Goal: Task Accomplishment & Management: Use online tool/utility

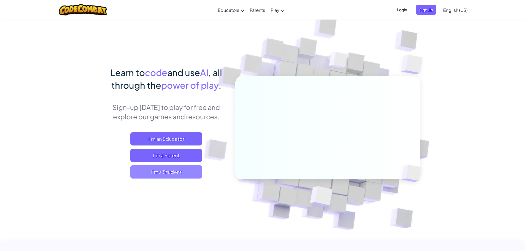
click at [179, 171] on span "I'm a Student" at bounding box center [166, 171] width 72 height 13
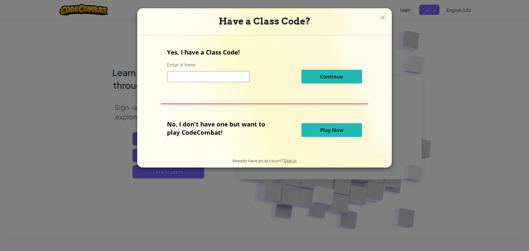
click at [323, 126] on button "Play Now" at bounding box center [332, 130] width 61 height 14
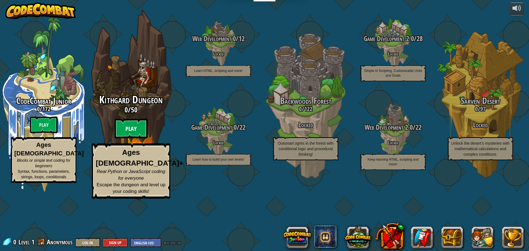
click at [133, 139] on btn "Play" at bounding box center [131, 129] width 33 height 20
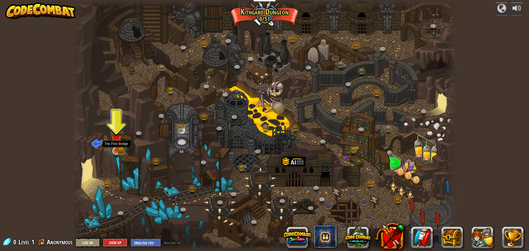
click at [119, 151] on img at bounding box center [116, 140] width 10 height 23
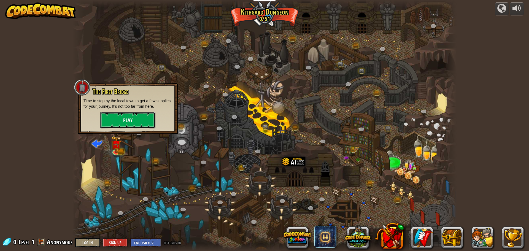
click at [127, 121] on button "Play" at bounding box center [127, 120] width 55 height 17
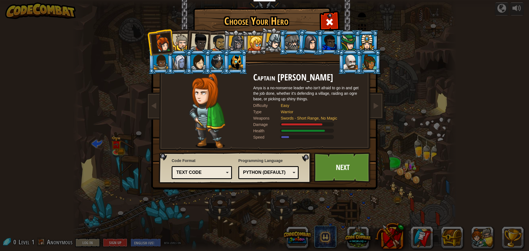
click at [370, 68] on div at bounding box center [370, 62] width 14 height 15
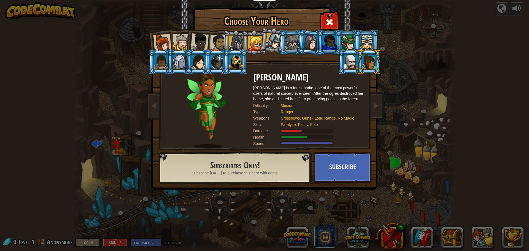
click at [181, 57] on div at bounding box center [180, 62] width 14 height 15
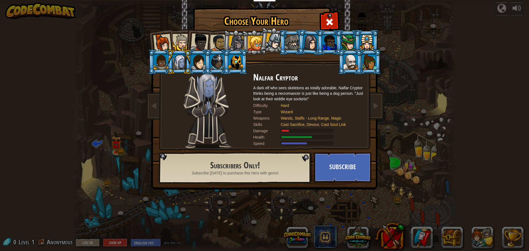
click at [159, 39] on div at bounding box center [162, 43] width 18 height 18
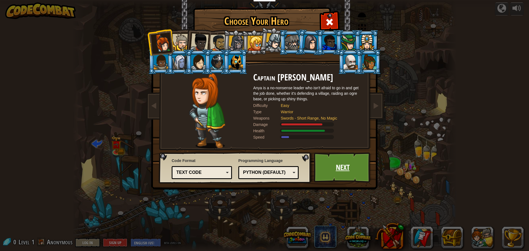
click at [332, 171] on link "Next" at bounding box center [343, 167] width 58 height 30
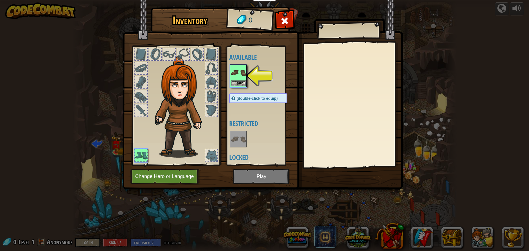
click at [241, 74] on img at bounding box center [238, 72] width 15 height 15
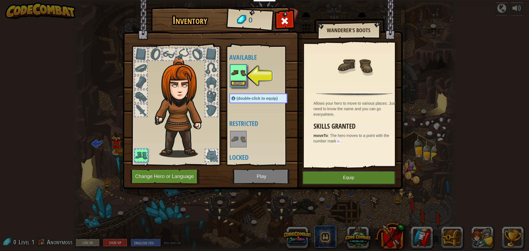
click at [238, 81] on button "Equip" at bounding box center [238, 84] width 15 height 6
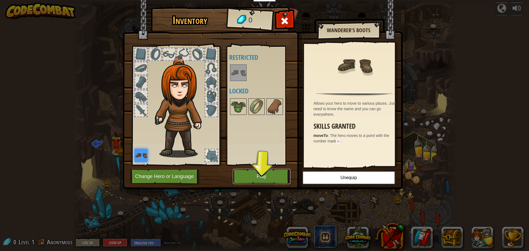
click at [254, 173] on button "Play" at bounding box center [262, 176] width 58 height 15
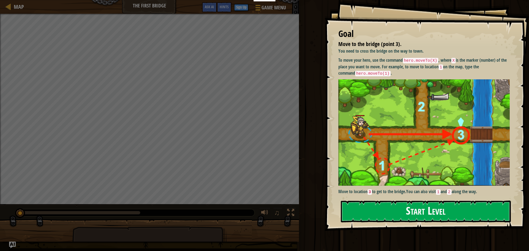
click at [385, 209] on button "Start Level" at bounding box center [426, 212] width 170 height 22
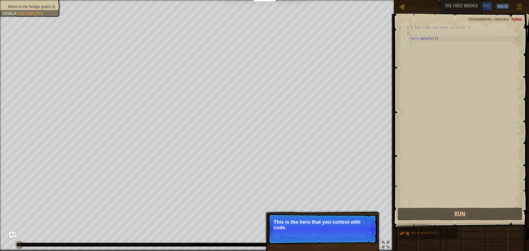
click at [502, 6] on button "Sign Up" at bounding box center [503, 6] width 14 height 7
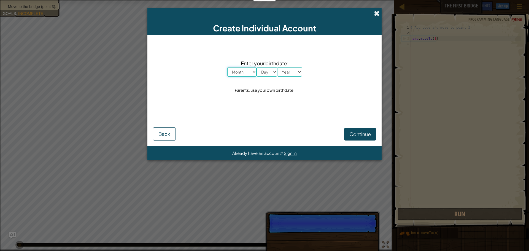
scroll to position [2, 0]
click at [377, 12] on span at bounding box center [377, 13] width 6 height 6
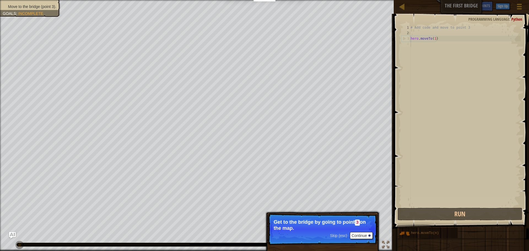
click at [367, 230] on p "Get to the bridge by going to point 3 on the map." at bounding box center [323, 225] width 98 height 12
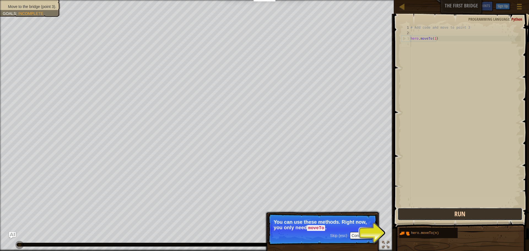
click at [436, 214] on button "Run" at bounding box center [460, 214] width 125 height 13
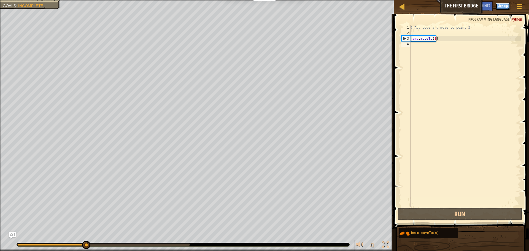
click at [497, 4] on button "Sign Up" at bounding box center [503, 6] width 14 height 7
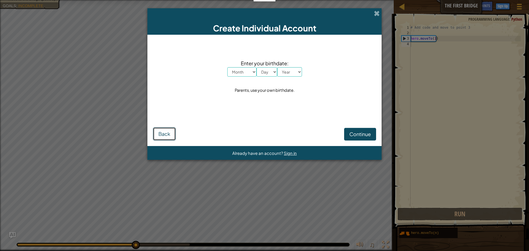
click at [170, 133] on span "Back" at bounding box center [165, 134] width 12 height 6
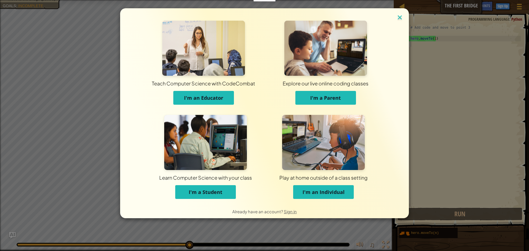
click at [401, 17] on img at bounding box center [399, 18] width 7 height 8
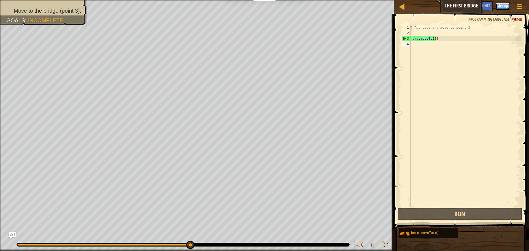
click at [502, 4] on button "Sign Up" at bounding box center [503, 6] width 14 height 7
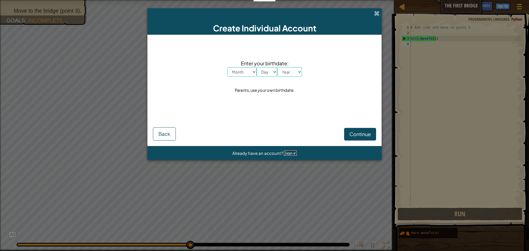
click at [291, 152] on span "Sign in" at bounding box center [290, 153] width 13 height 5
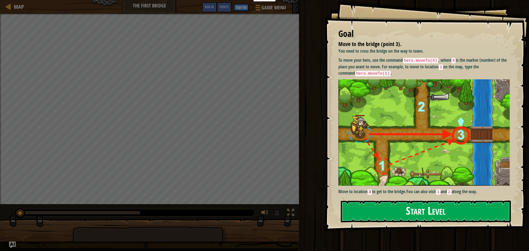
click at [432, 207] on button "Start Level" at bounding box center [426, 212] width 170 height 22
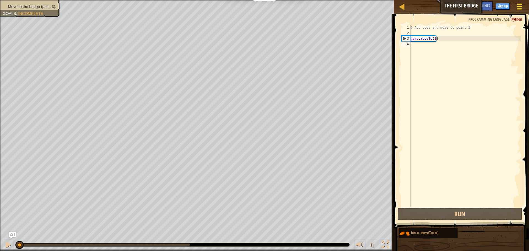
click at [522, 8] on div at bounding box center [519, 6] width 7 height 8
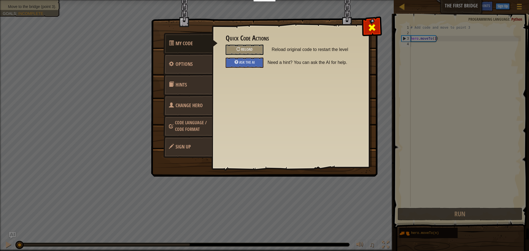
click at [372, 27] on span at bounding box center [372, 27] width 9 height 9
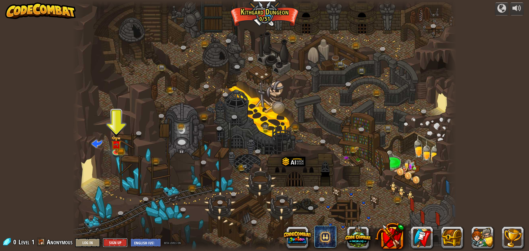
click at [113, 237] on div "powered by Twisted Canyon (Locked) Challenge: collect the most gold using all t…" at bounding box center [264, 125] width 529 height 251
click at [113, 239] on button "Sign Up" at bounding box center [115, 242] width 25 height 9
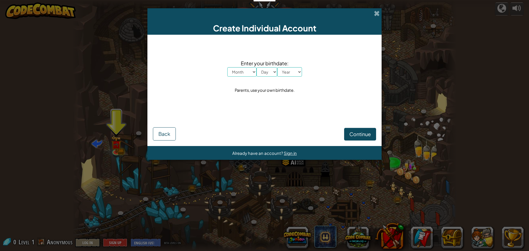
click at [375, 9] on div "Create Individual Account" at bounding box center [265, 21] width 234 height 26
click at [375, 12] on span at bounding box center [377, 13] width 6 height 6
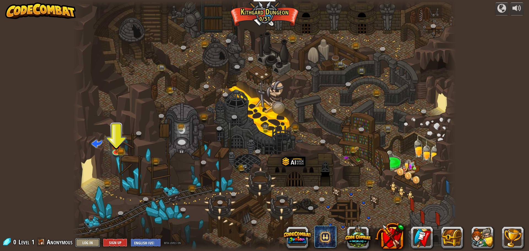
click at [89, 239] on button "Log In" at bounding box center [87, 242] width 25 height 9
